Goal: Information Seeking & Learning: Find specific fact

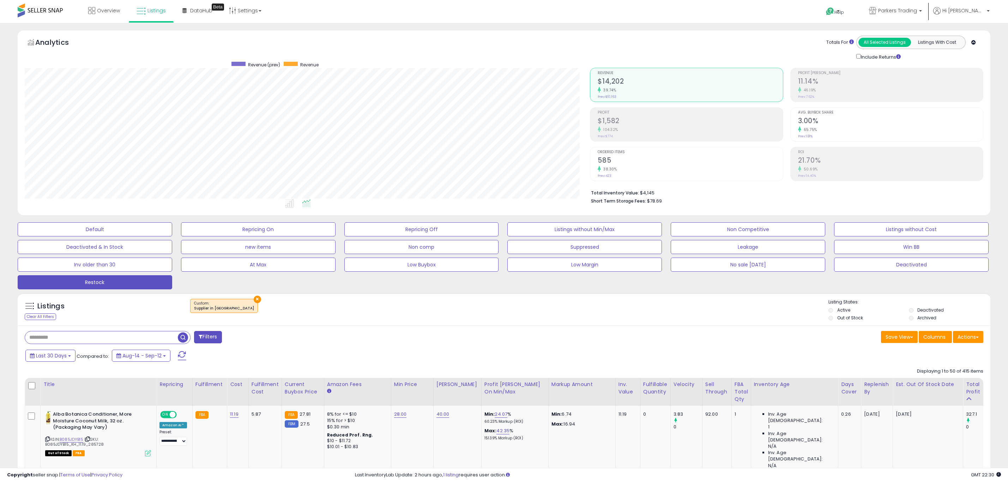
select select "**"
click at [47, 437] on icon at bounding box center [47, 439] width 5 height 4
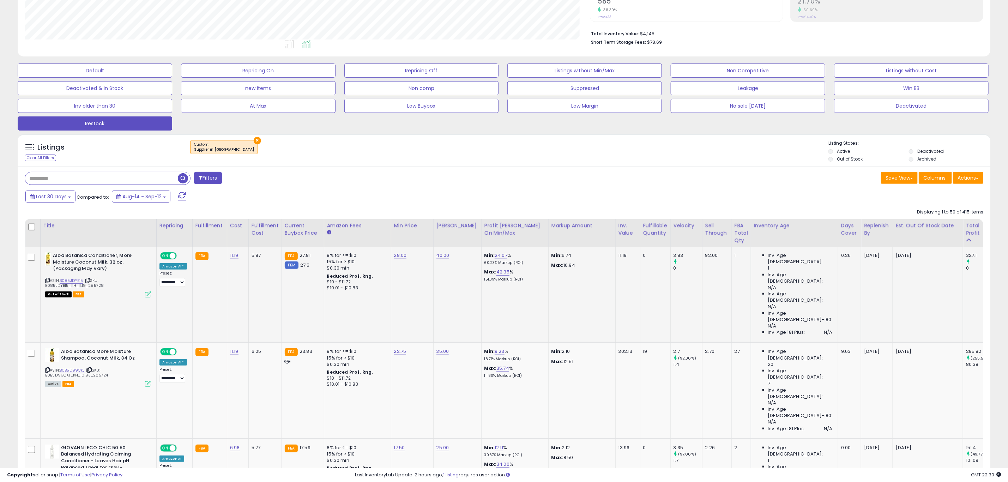
click at [47, 282] on icon at bounding box center [47, 280] width 5 height 4
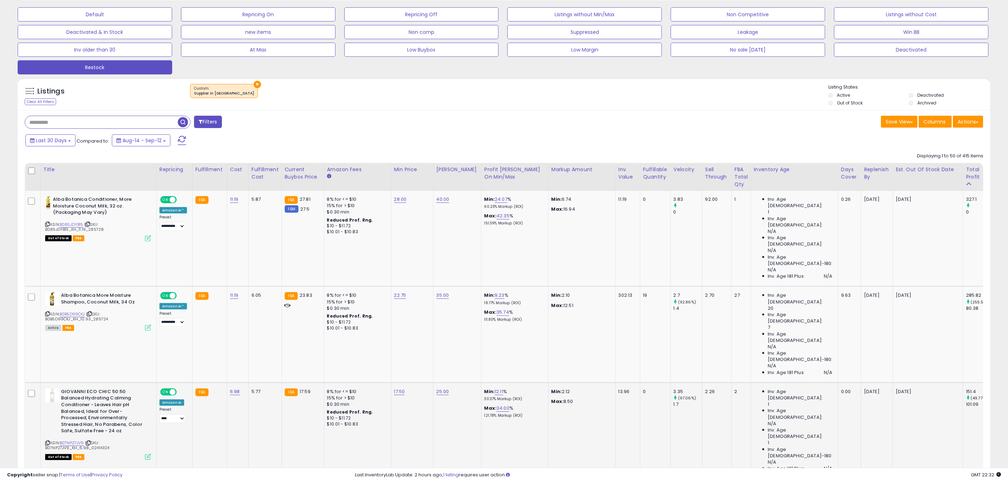
scroll to position [265, 0]
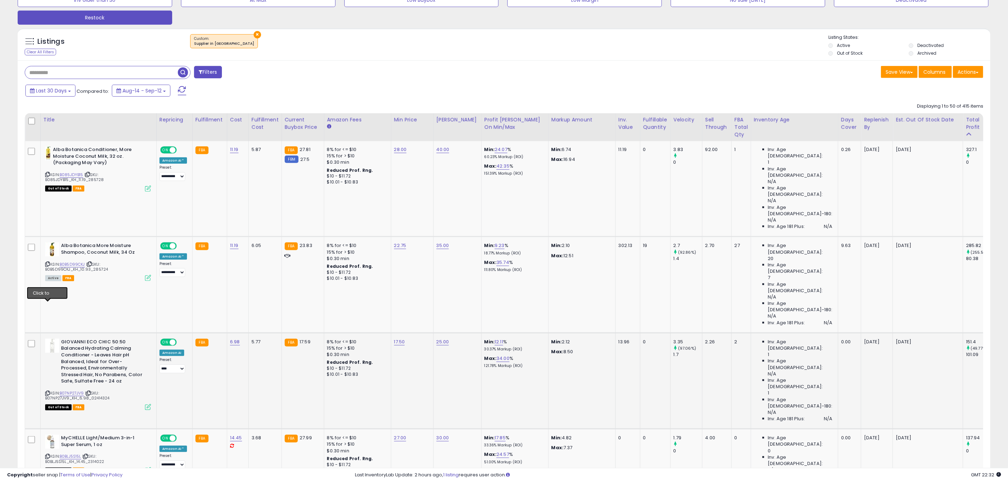
click at [47, 391] on icon at bounding box center [47, 393] width 5 height 4
drag, startPoint x: 109, startPoint y: 311, endPoint x: 90, endPoint y: 309, distance: 19.1
click at [90, 339] on div "ASIN: B07NP27JV9 | SKU: B07NP27JV9_KH_6.98_02414324 Out of Stock FBA" at bounding box center [98, 374] width 106 height 71
copy span "02414324"
click at [71, 339] on b "GIOVANNI ECO CHIC 50:50 Balanced Hydrating Calming Conditioner - Leaves Hair pH…" at bounding box center [104, 363] width 86 height 48
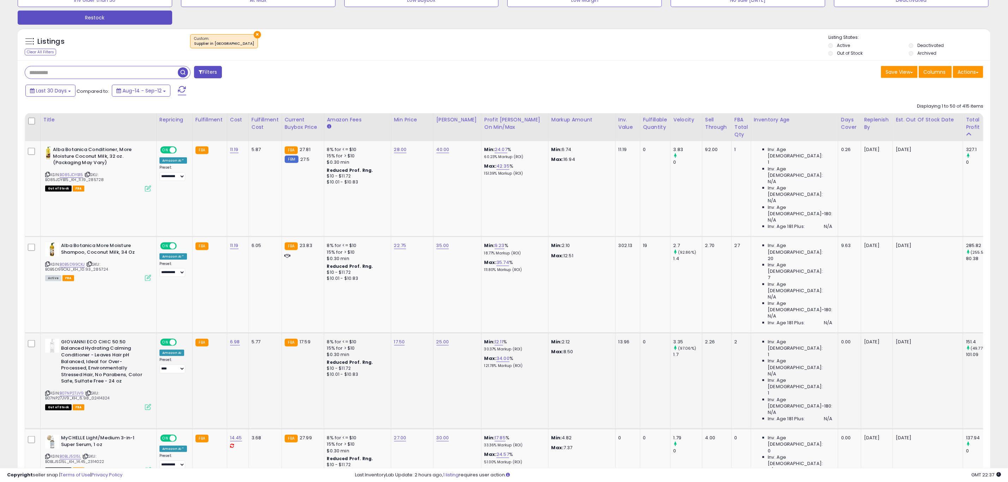
click at [71, 339] on b "GIOVANNI ECO CHIC 50:50 Balanced Hydrating Calming Conditioner - Leaves Hair pH…" at bounding box center [104, 363] width 86 height 48
copy b "GIOVANNI"
click at [77, 390] on link "B07NP27JV9" at bounding box center [72, 393] width 24 height 6
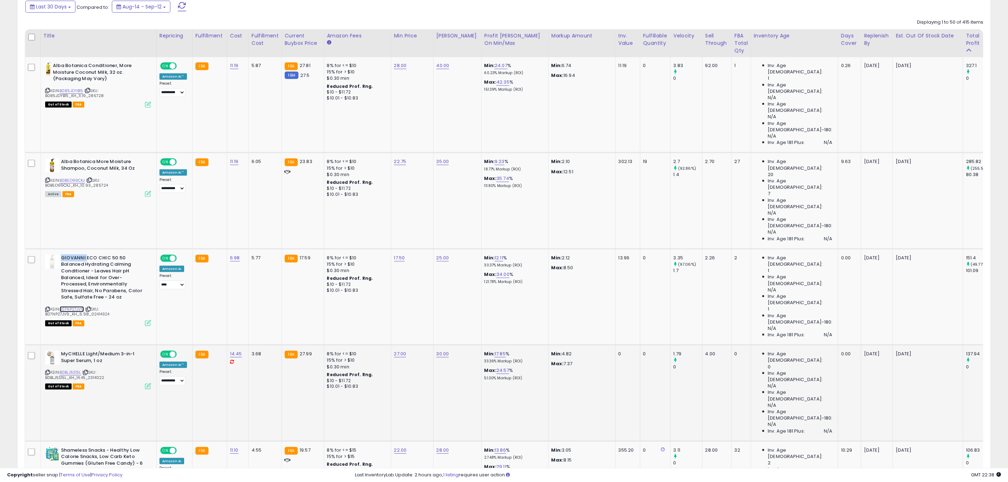
scroll to position [371, 0]
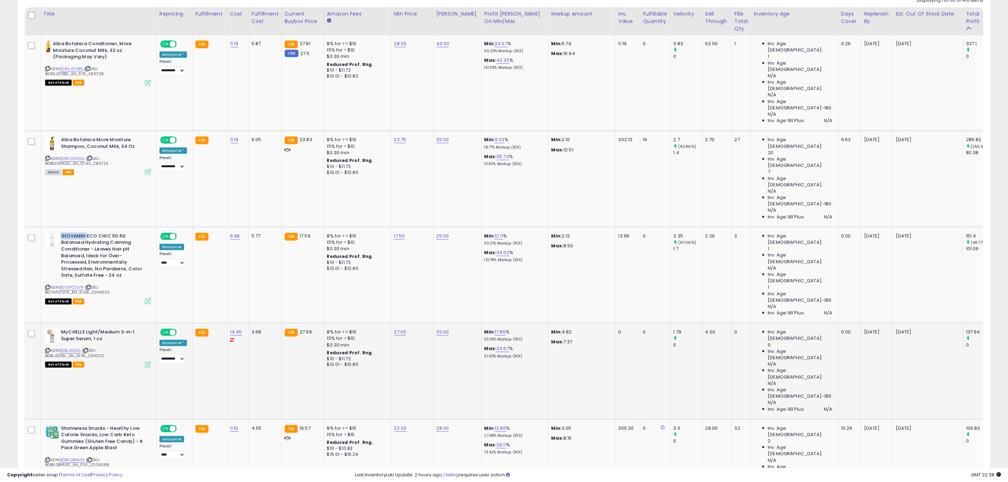
click at [48, 349] on icon at bounding box center [47, 351] width 5 height 4
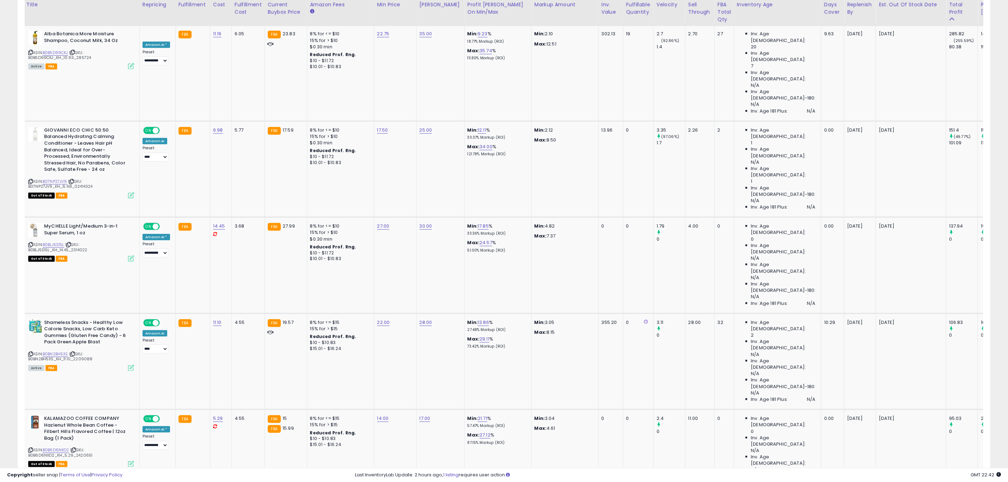
scroll to position [0, 14]
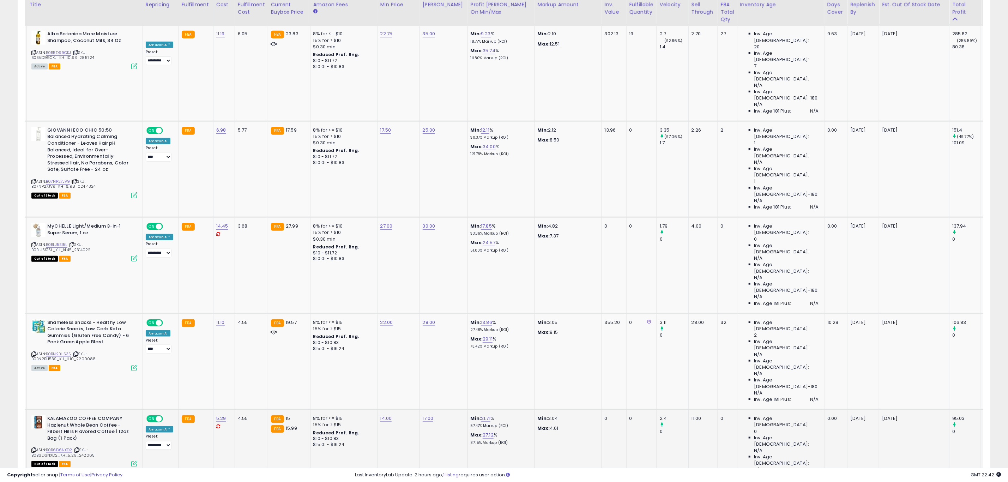
click at [33, 448] on icon at bounding box center [33, 450] width 5 height 4
drag, startPoint x: 94, startPoint y: 271, endPoint x: 78, endPoint y: 271, distance: 15.2
click at [78, 415] on div "ASIN: B0B6D6NXD2 | SKU: B0B6D6NXD2_KH_5.29_2420651 Out of Stock FBA" at bounding box center [84, 440] width 106 height 51
copy span "2420651"
click at [73, 415] on b "KALAMAZOO COFFEE COMPANY Hazlenut Whole Bean Coffee - Filbert Hills Flavored Co…" at bounding box center [90, 429] width 86 height 28
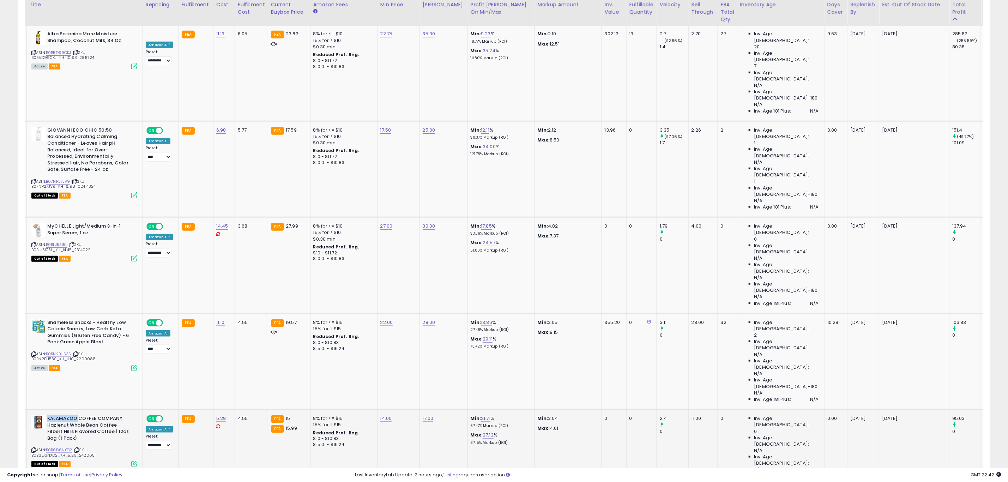
click at [73, 415] on b "KALAMAZOO COFFEE COMPANY Hazlenut Whole Bean Coffee - Filbert Hills Flavored Co…" at bounding box center [90, 429] width 86 height 28
click at [72, 415] on b "KALAMAZOO COFFEE COMPANY Hazlenut Whole Bean Coffee - Filbert Hills Flavored Co…" at bounding box center [90, 429] width 86 height 28
copy b "KALAMAZOO"
